Goal: Use online tool/utility: Utilize a website feature to perform a specific function

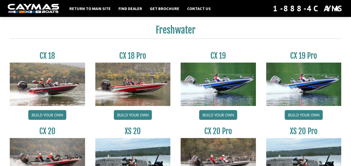
scroll to position [415, 0]
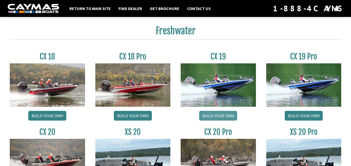
click at [211, 115] on link "Build your own" at bounding box center [218, 116] width 38 height 10
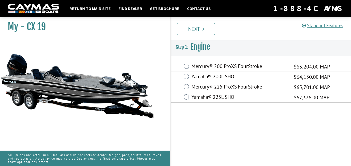
click at [211, 64] on label "Mercury® 200 ProXS FourStroke" at bounding box center [239, 66] width 96 height 7
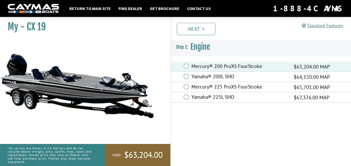
click at [193, 96] on label "Yamaha® 225L SHO" at bounding box center [239, 97] width 96 height 7
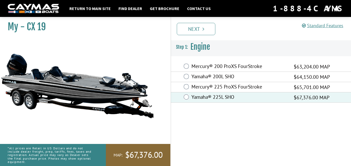
click at [196, 69] on label "Mercury® 200 ProXS FourStroke" at bounding box center [239, 66] width 96 height 7
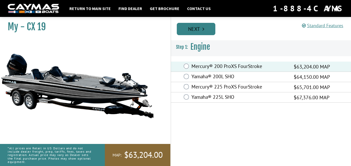
click at [189, 29] on link "Next" at bounding box center [196, 29] width 39 height 12
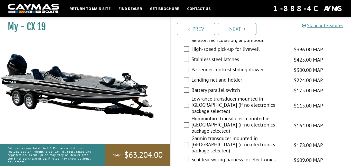
scroll to position [921, 0]
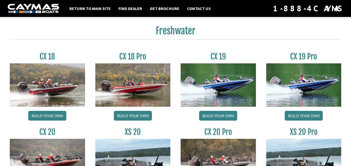
scroll to position [415, 0]
click at [52, 115] on link "Build your own" at bounding box center [47, 116] width 38 height 10
